Goal: Information Seeking & Learning: Learn about a topic

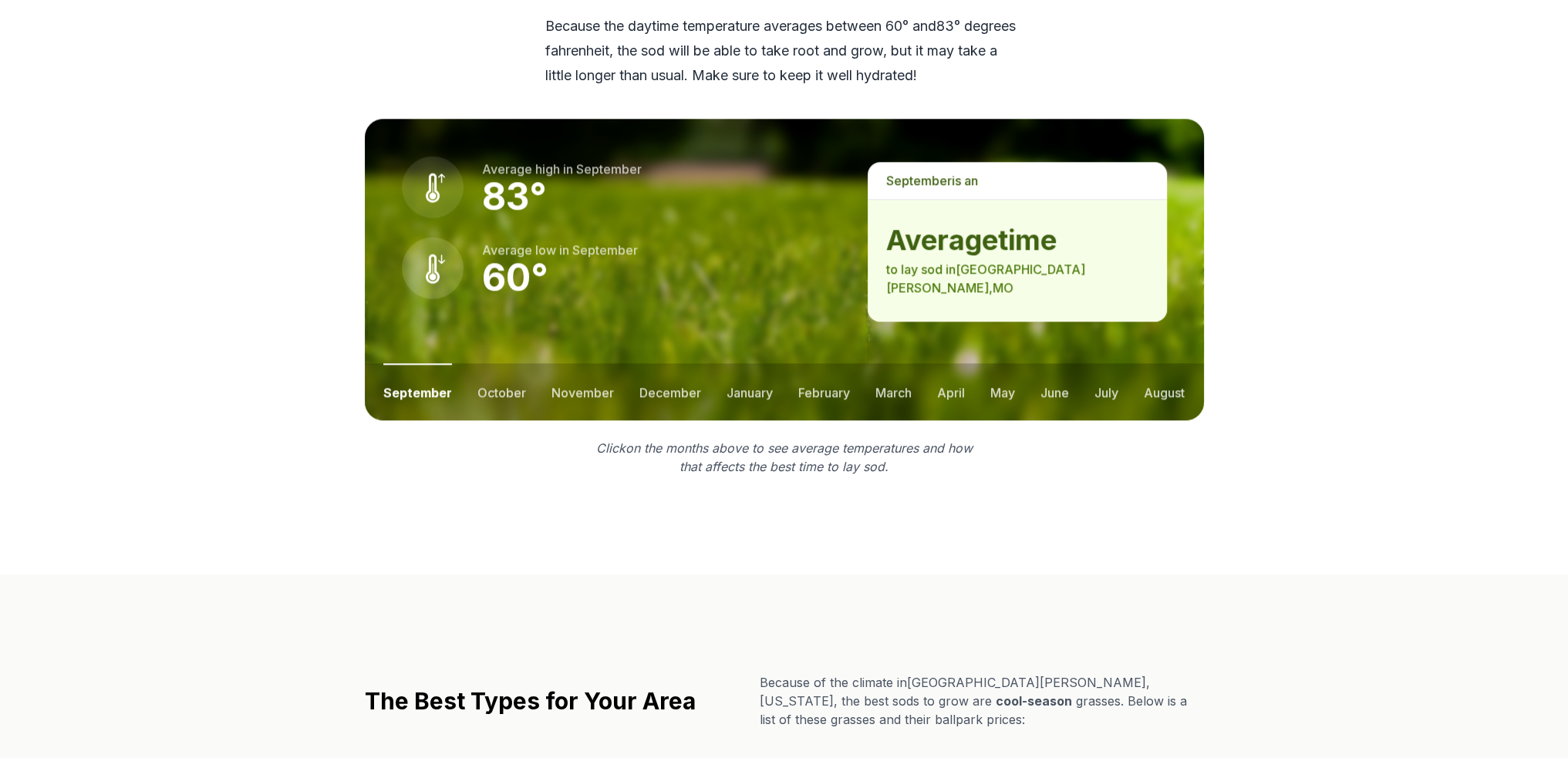
scroll to position [2159, 0]
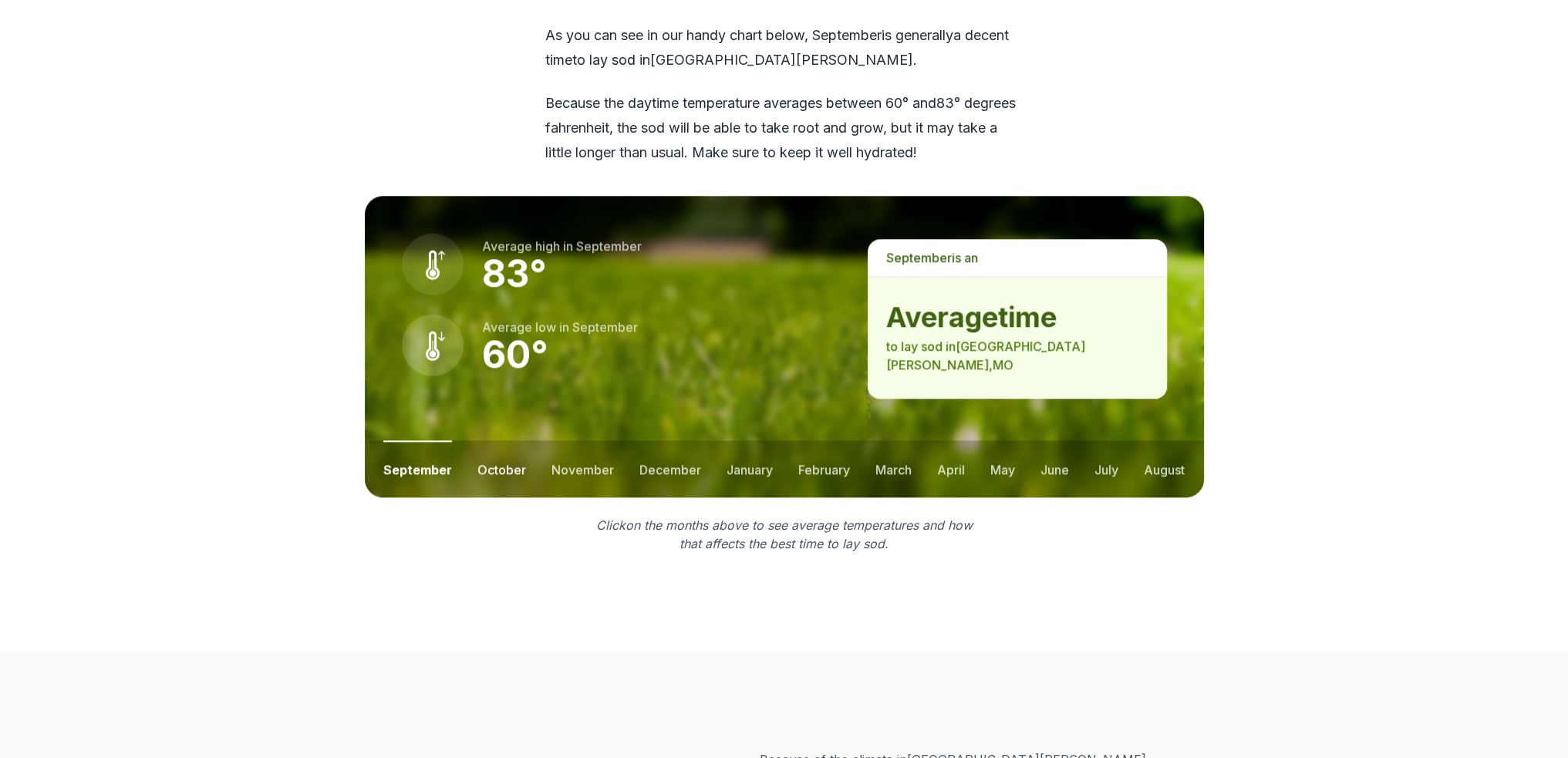
click at [484, 440] on button "october" at bounding box center [501, 469] width 48 height 57
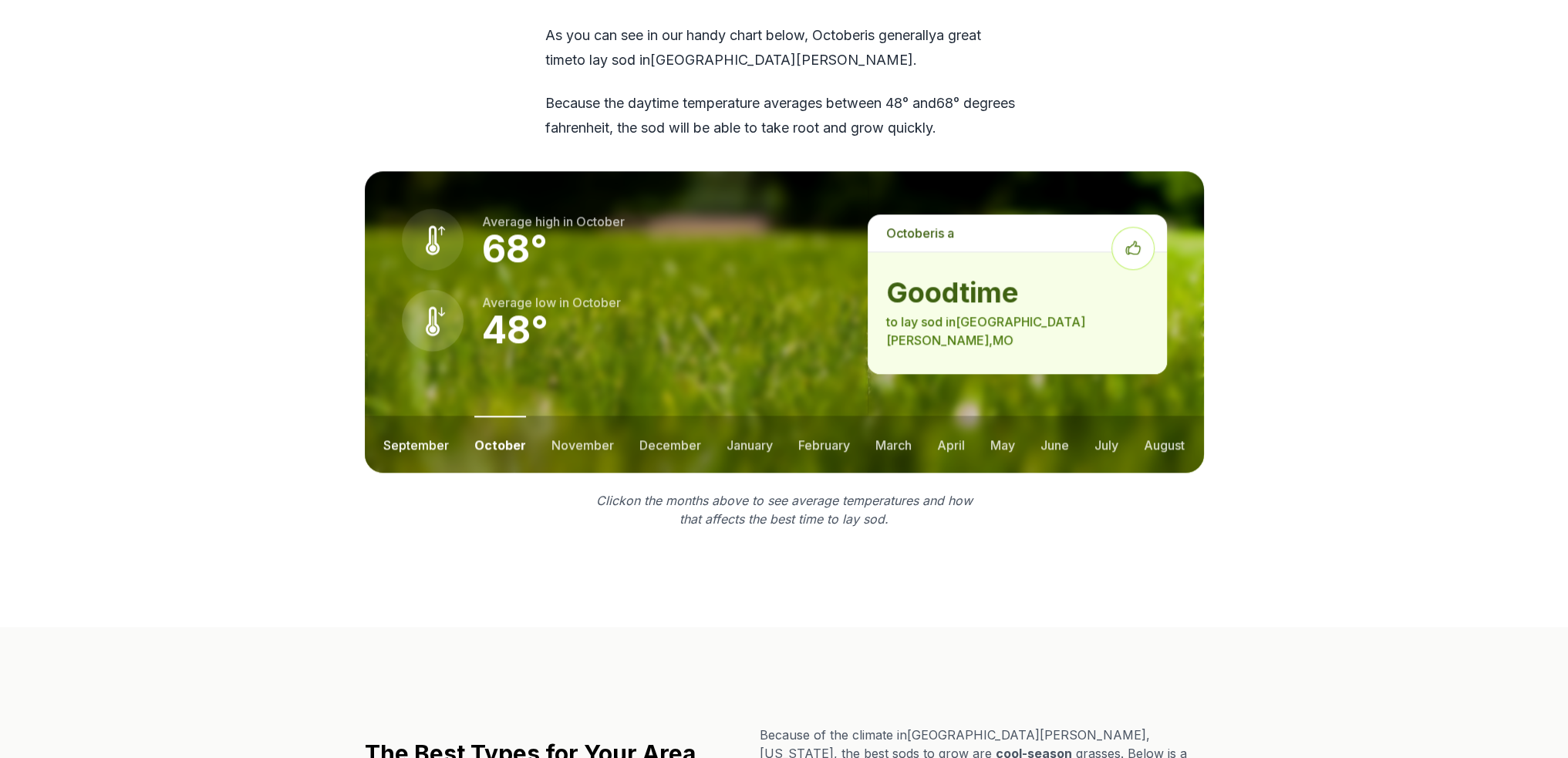
click at [406, 416] on button "september" at bounding box center [416, 444] width 65 height 57
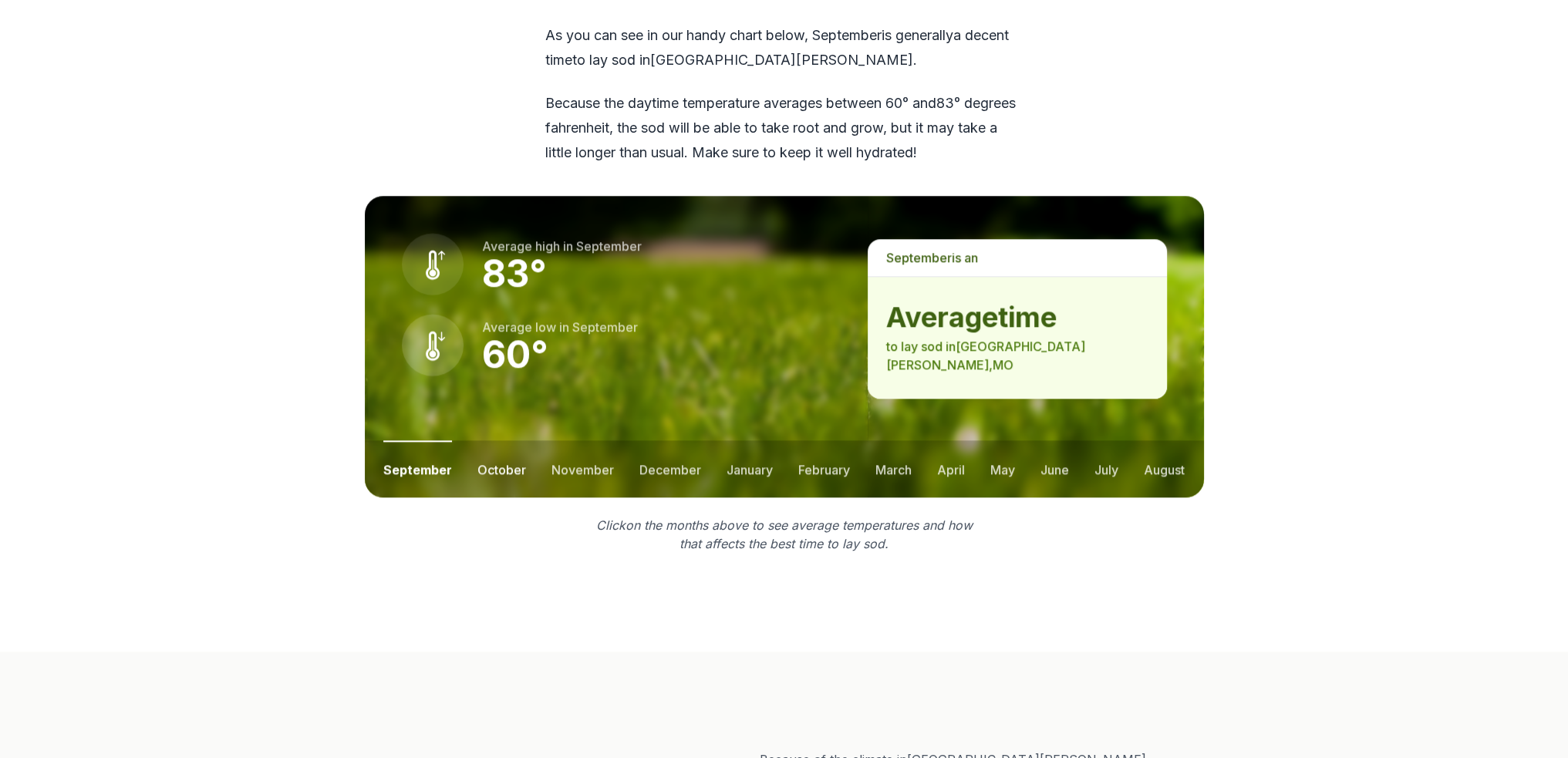
click at [494, 440] on button "october" at bounding box center [501, 469] width 48 height 57
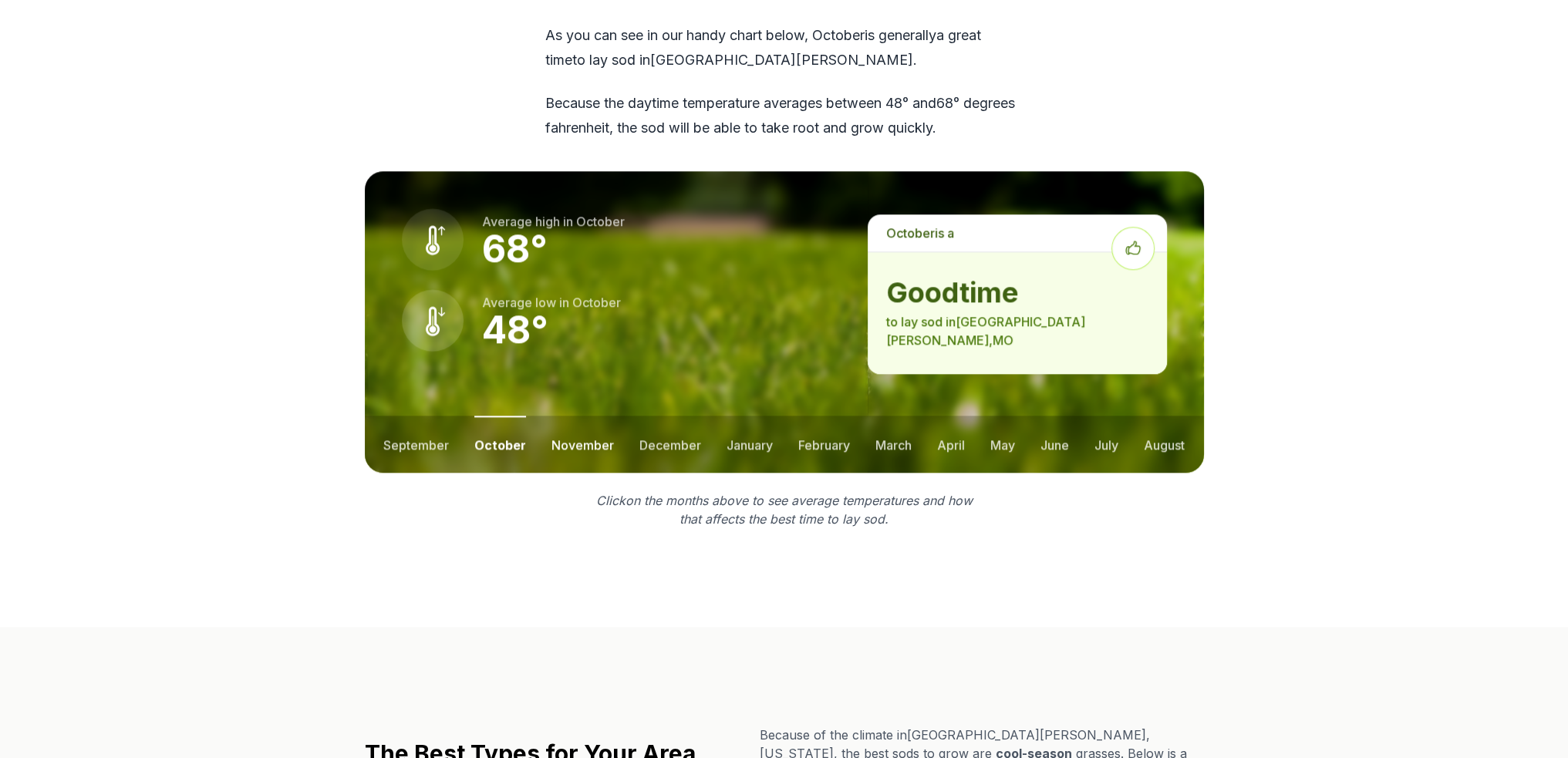
click at [571, 416] on button "november" at bounding box center [583, 444] width 62 height 57
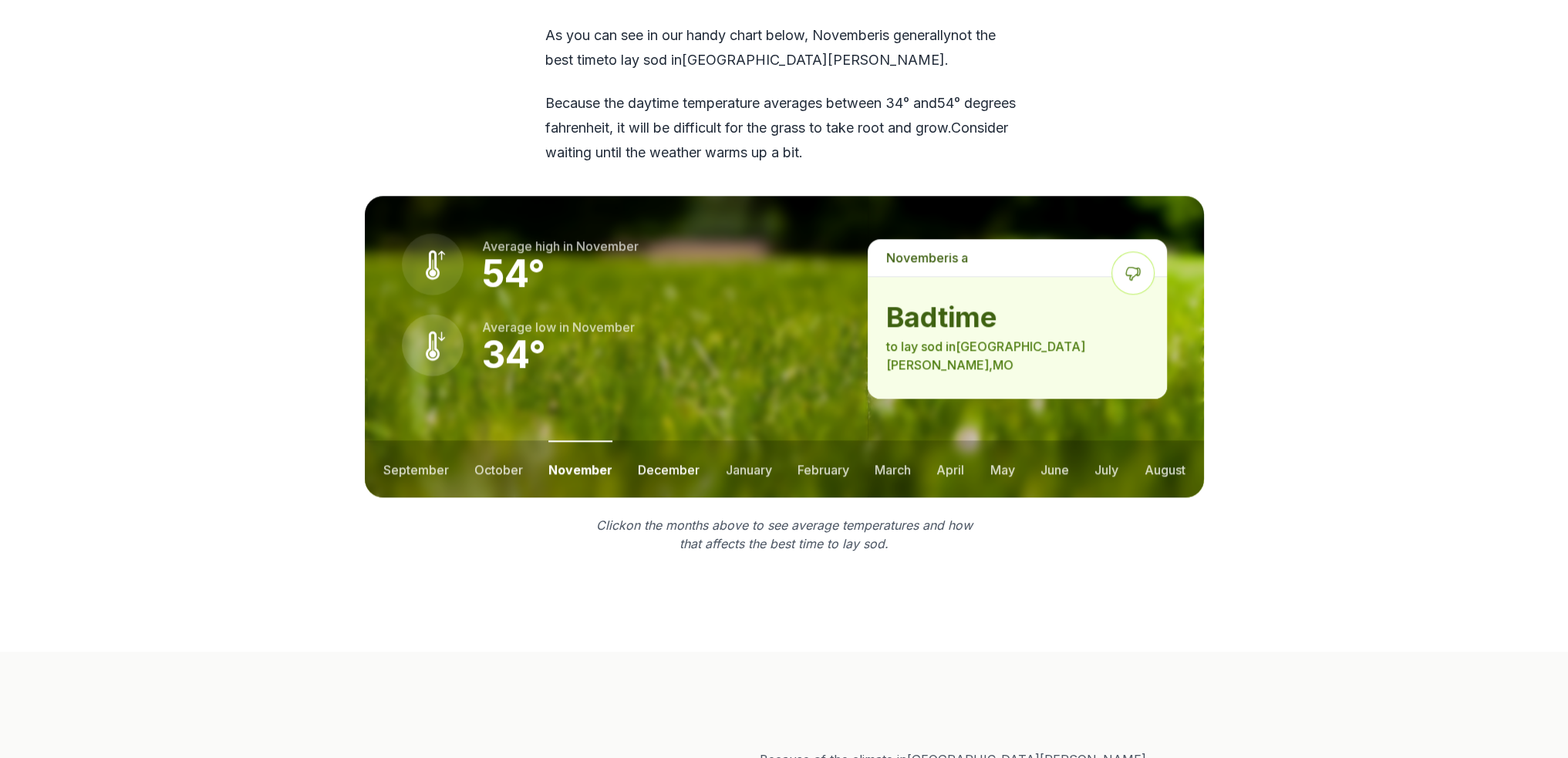
click at [660, 440] on button "december" at bounding box center [668, 469] width 61 height 57
click at [804, 440] on button "february" at bounding box center [822, 469] width 52 height 57
click at [883, 440] on button "march" at bounding box center [894, 469] width 36 height 57
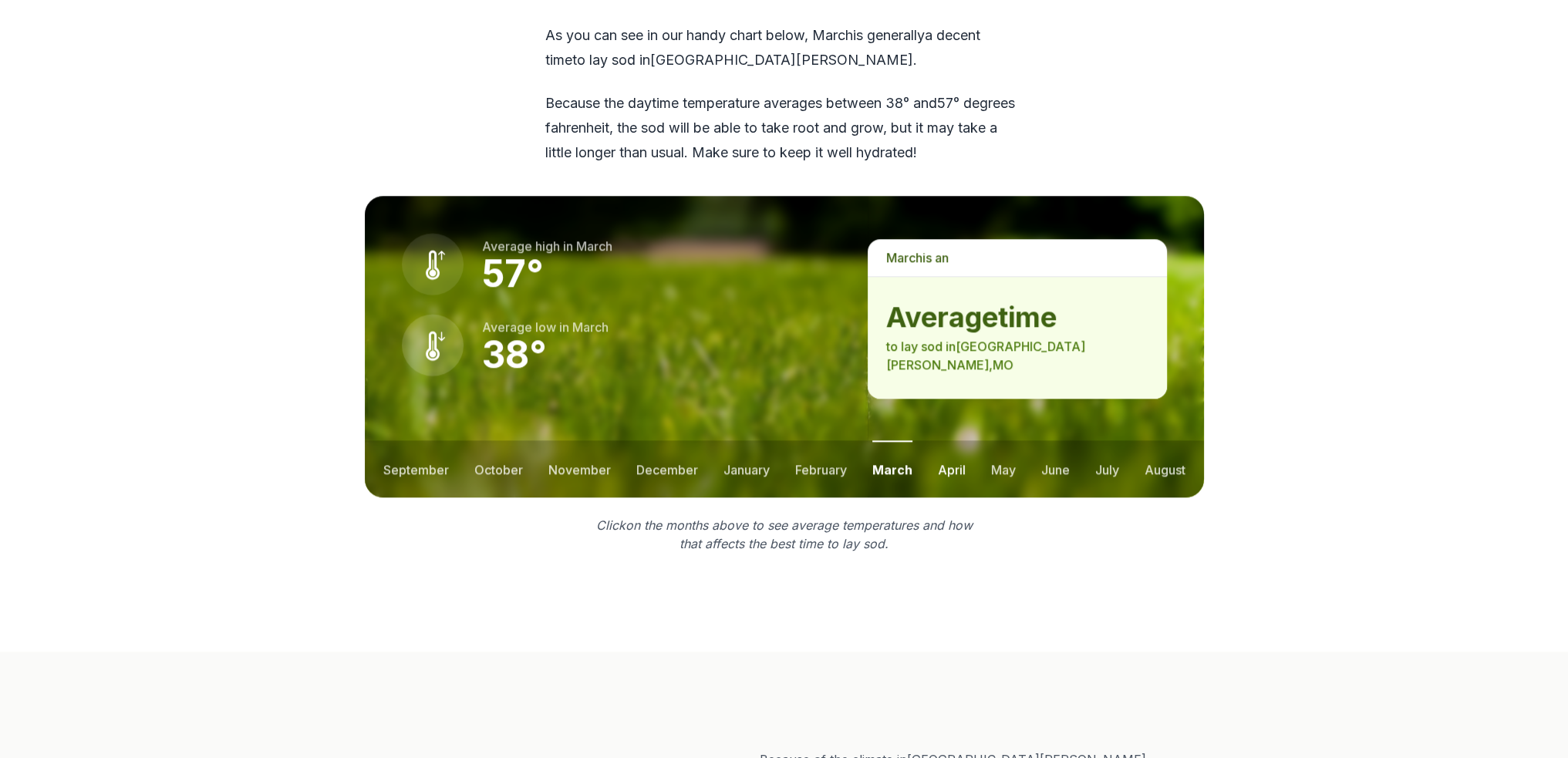
click at [942, 440] on button "april" at bounding box center [952, 469] width 28 height 57
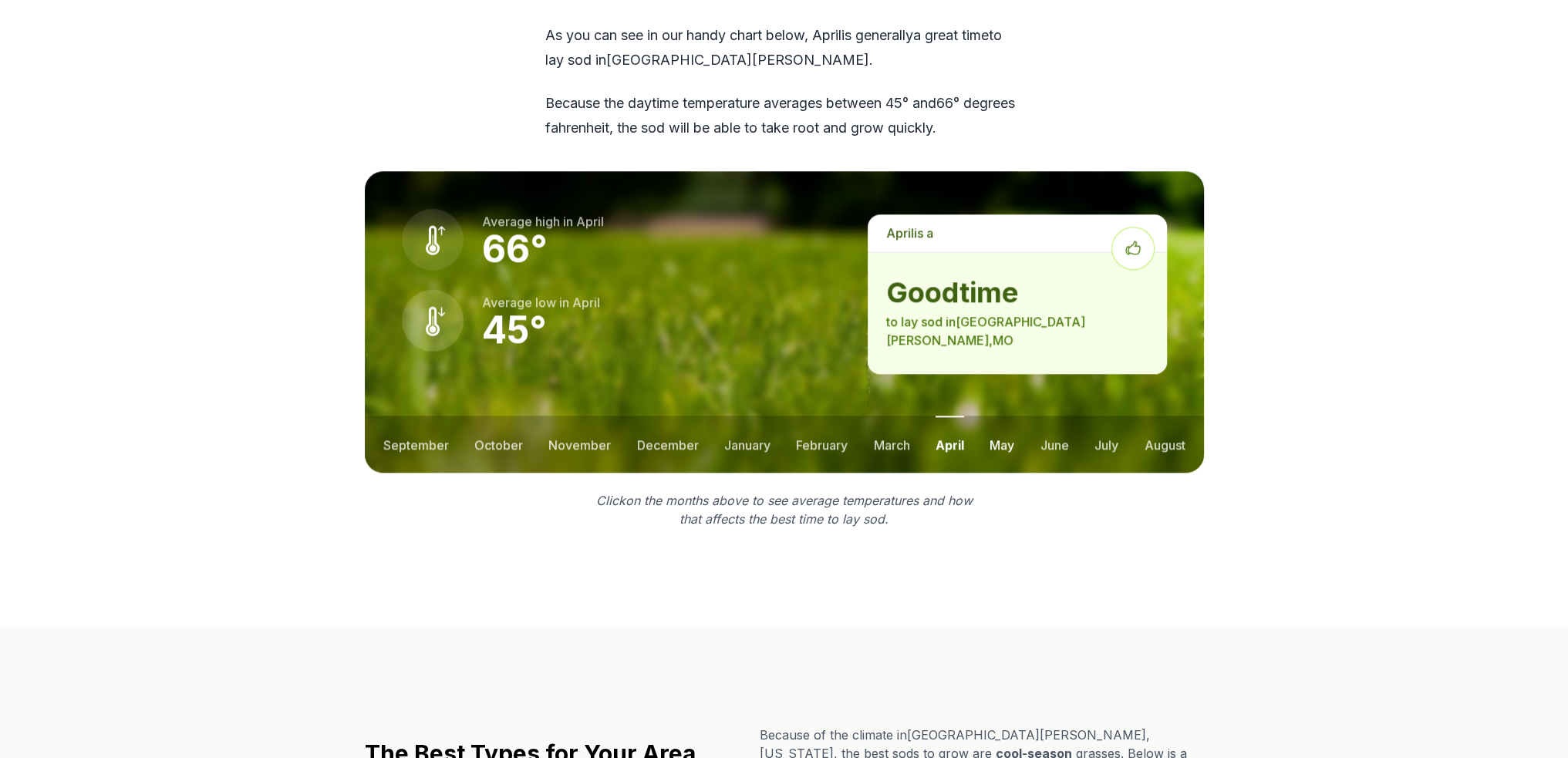
click at [991, 416] on button "may" at bounding box center [1002, 444] width 25 height 57
click at [1055, 416] on button "june" at bounding box center [1054, 444] width 29 height 57
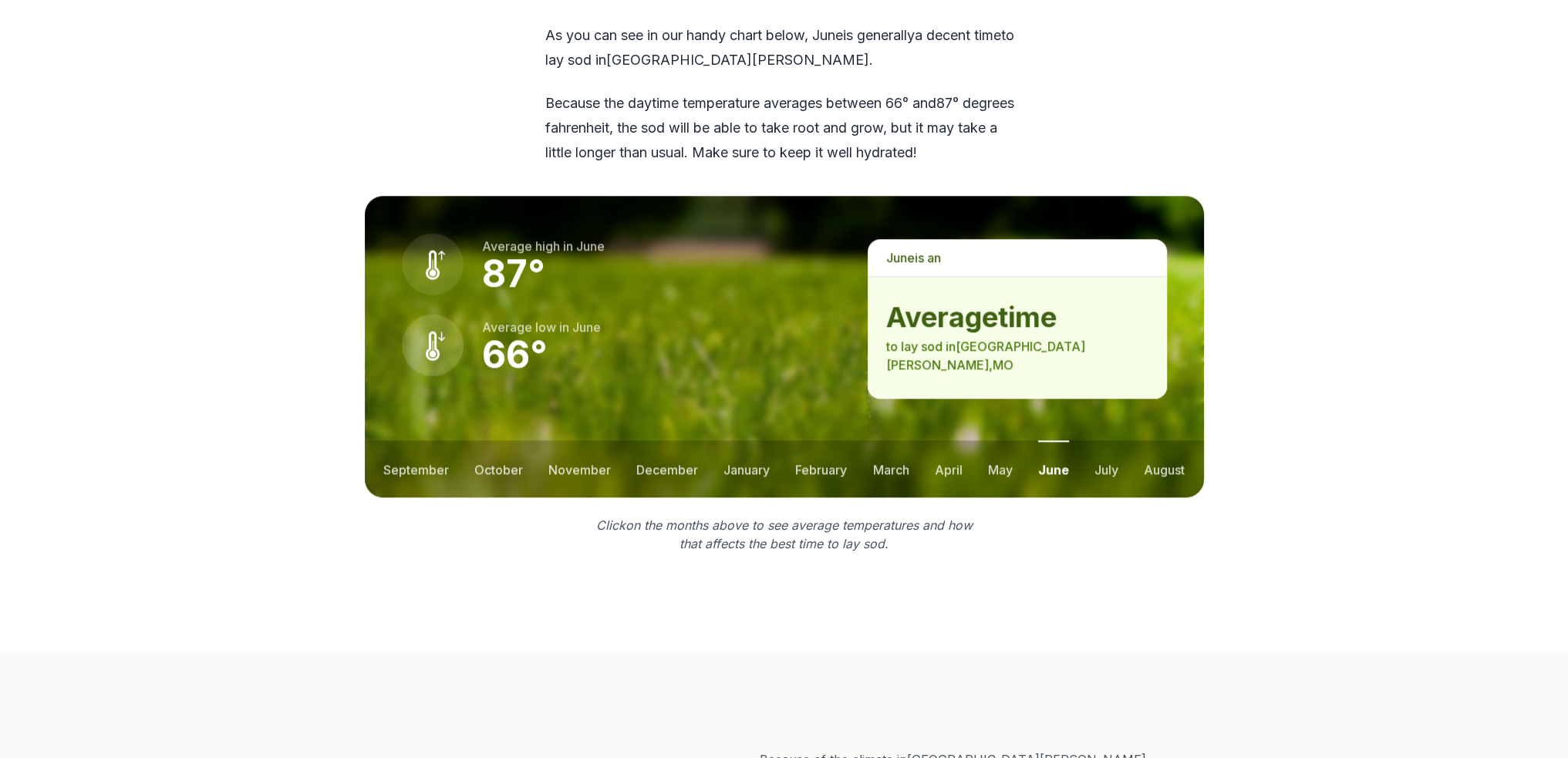
click at [1083, 440] on ul "september october november december january february march april may june july …" at bounding box center [784, 469] width 839 height 57
click at [1101, 440] on button "july" at bounding box center [1106, 469] width 24 height 57
click at [1169, 440] on button "august" at bounding box center [1164, 469] width 41 height 57
click at [417, 440] on button "september" at bounding box center [416, 469] width 65 height 57
click at [500, 440] on button "october" at bounding box center [501, 469] width 48 height 57
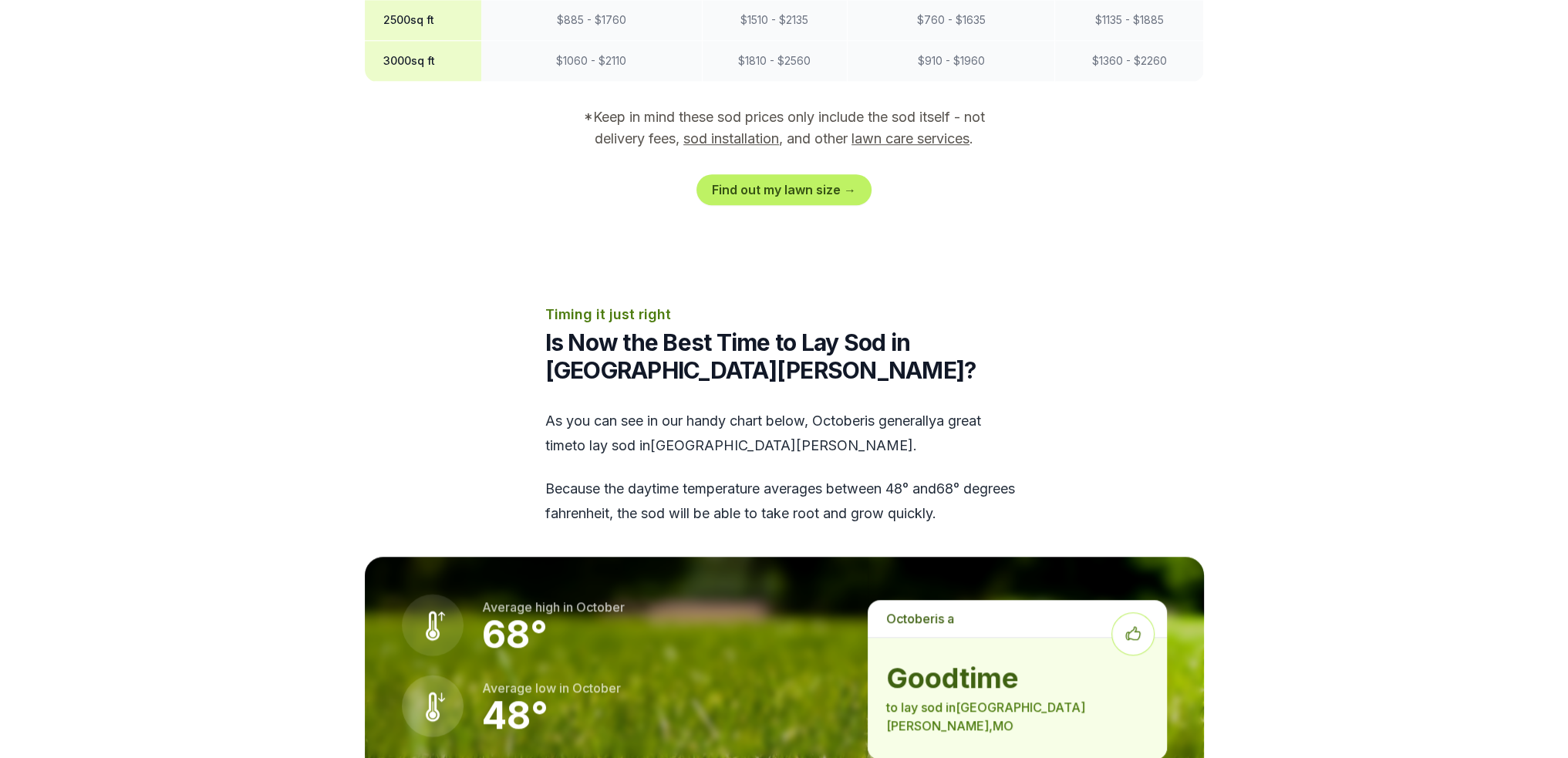
scroll to position [1311, 0]
